Goal: Find specific page/section: Find specific page/section

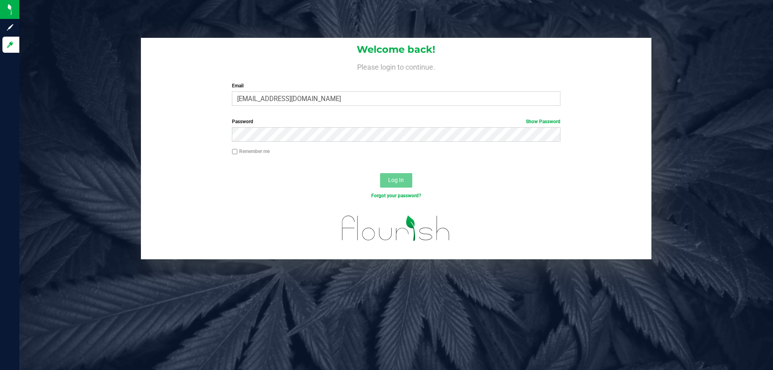
type input "[EMAIL_ADDRESS][DOMAIN_NAME]"
click at [380, 173] on button "Log In" at bounding box center [396, 180] width 32 height 14
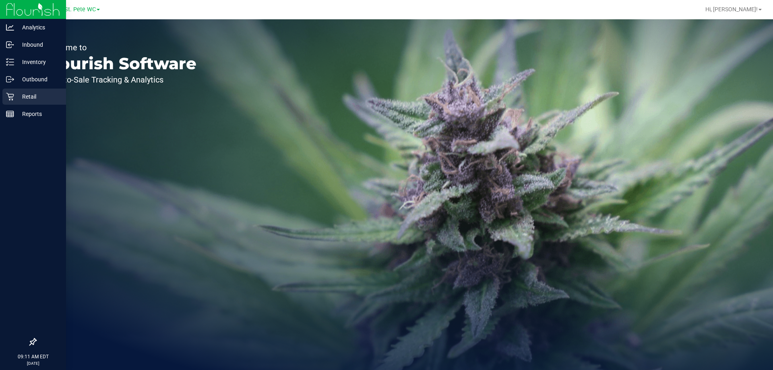
click at [12, 99] on icon at bounding box center [10, 97] width 8 height 8
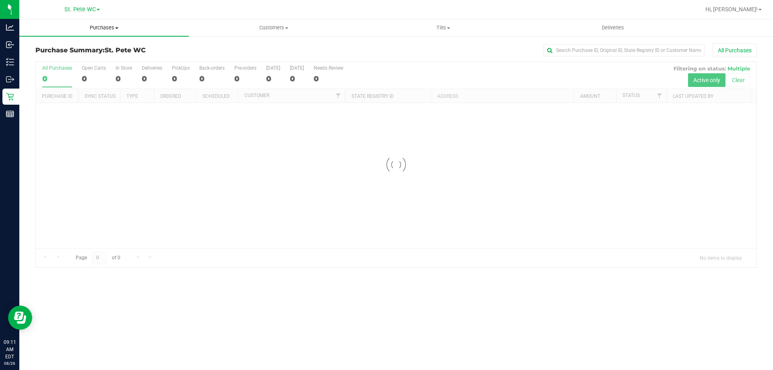
click at [96, 31] on span "Purchases" at bounding box center [104, 27] width 170 height 7
click at [94, 59] on li "Fulfillment" at bounding box center [104, 59] width 170 height 10
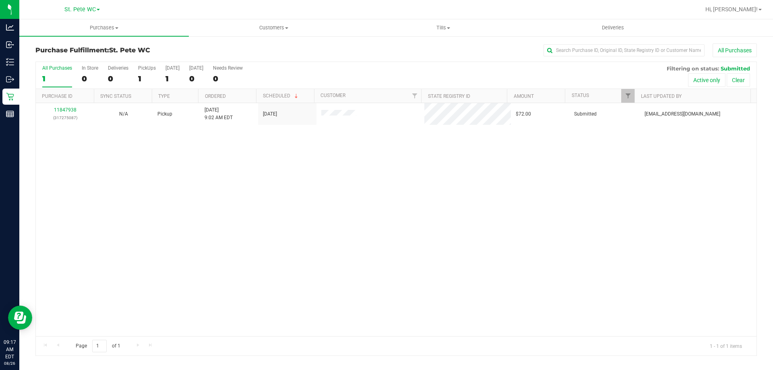
click at [290, 300] on div "11847938 (317275087) N/A Pickup [DATE] 9:02 AM EDT 8/26/2025 $72.00 Submitted […" at bounding box center [396, 219] width 721 height 233
click at [220, 285] on div "11847938 (317275087) N/A Pickup [DATE] 9:02 AM EDT 8/26/2025 $72.00 Submitted […" at bounding box center [396, 219] width 721 height 233
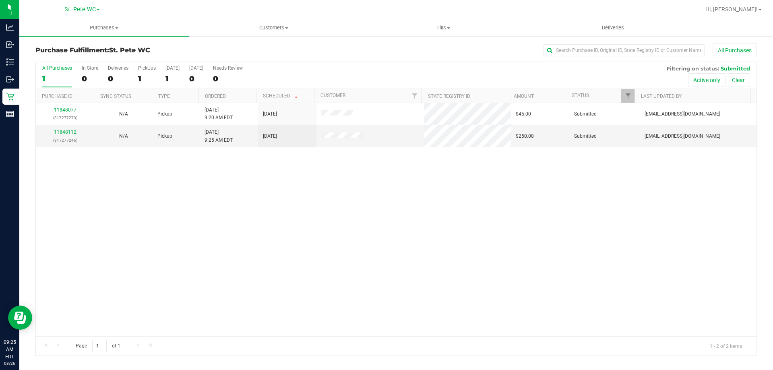
click at [268, 240] on div "11848077 (317277273) N/A Pickup [DATE] 9:20 AM EDT 8/26/2025 $45.00 Submitted […" at bounding box center [396, 219] width 721 height 233
click at [62, 130] on link "11848122" at bounding box center [65, 132] width 23 height 6
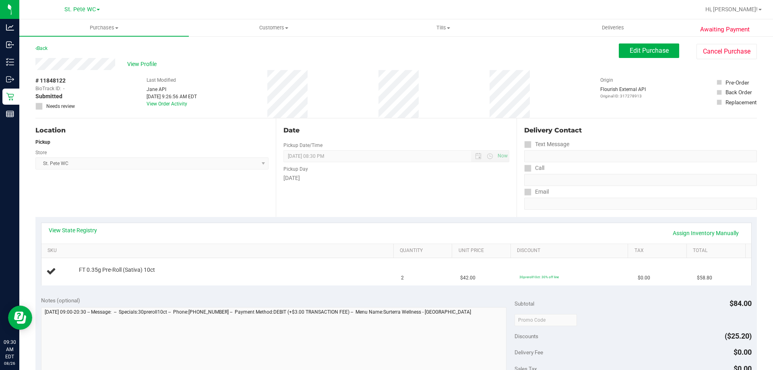
click at [95, 235] on div "View State Registry Assign Inventory Manually" at bounding box center [396, 233] width 695 height 14
click at [93, 231] on link "View State Registry" at bounding box center [73, 230] width 48 height 8
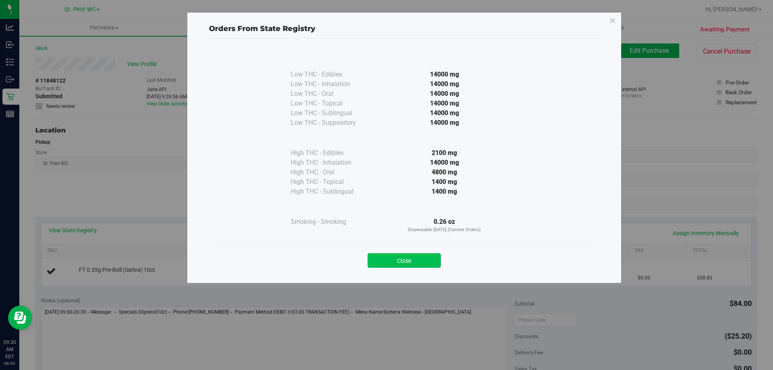
click at [409, 259] on button "Close" at bounding box center [404, 260] width 73 height 14
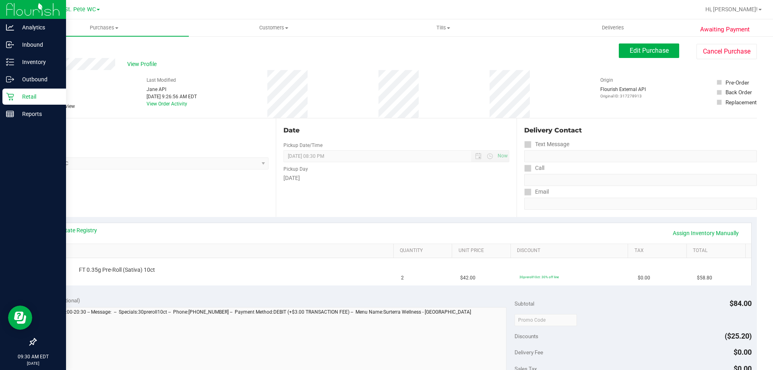
click at [8, 98] on icon at bounding box center [10, 97] width 8 height 8
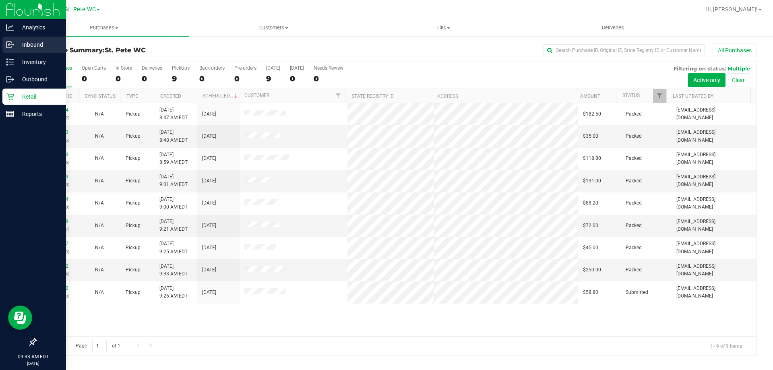
click at [6, 50] on div "Inbound" at bounding box center [34, 45] width 64 height 16
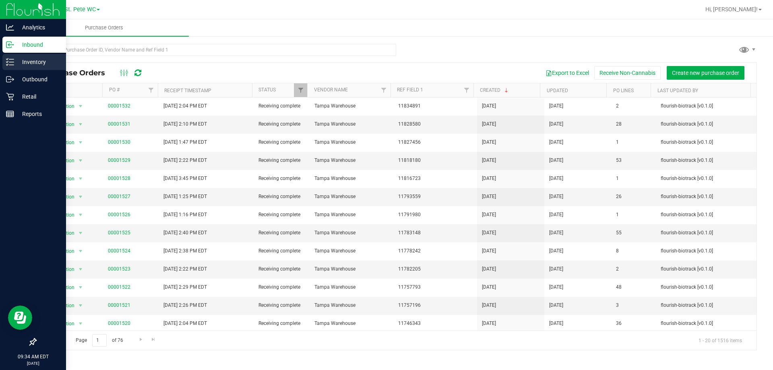
click at [15, 60] on p "Inventory" at bounding box center [38, 62] width 48 height 10
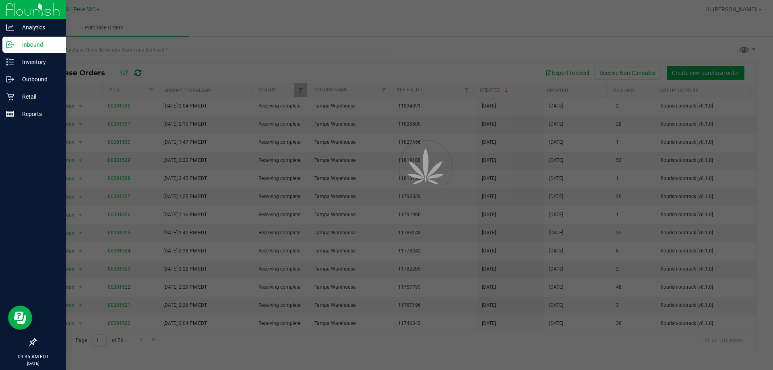
click at [51, 46] on p "Inbound" at bounding box center [38, 45] width 48 height 10
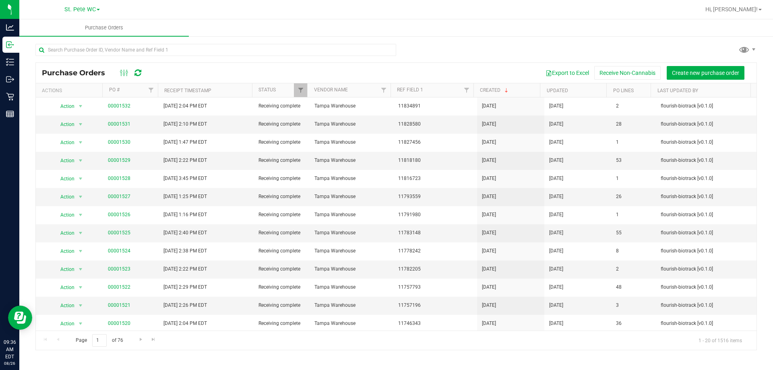
click at [728, 370] on html "Analytics Inbound Inventory Outbound Retail Reports 09:36 AM EDT [DATE] 08/26 S…" at bounding box center [386, 185] width 773 height 370
